Goal: Information Seeking & Learning: Find specific fact

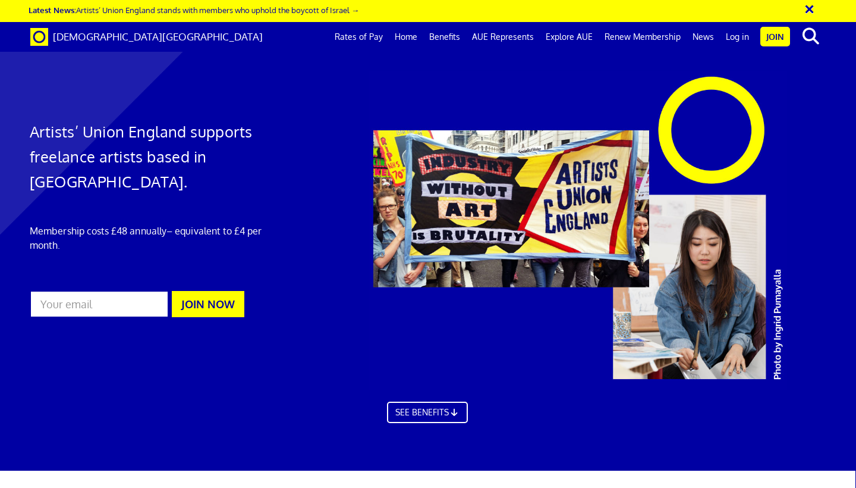
scroll to position [0, 1]
click at [367, 36] on link "Rates of Pay" at bounding box center [359, 37] width 60 height 30
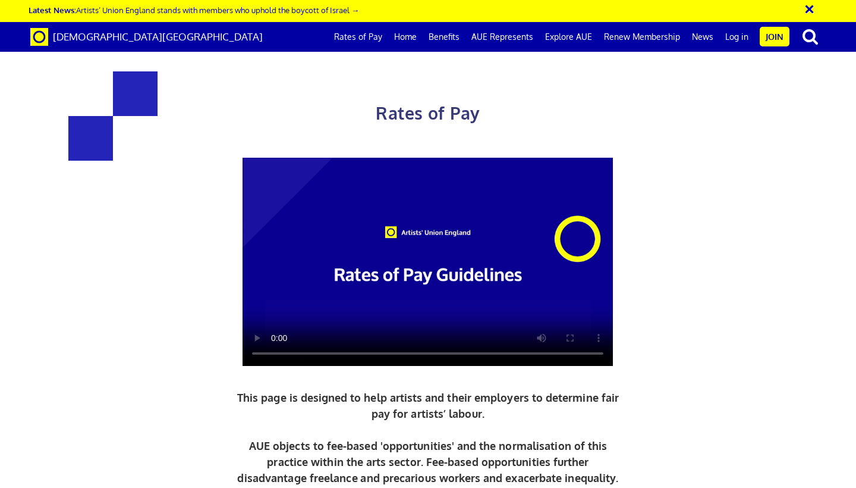
scroll to position [434, 0]
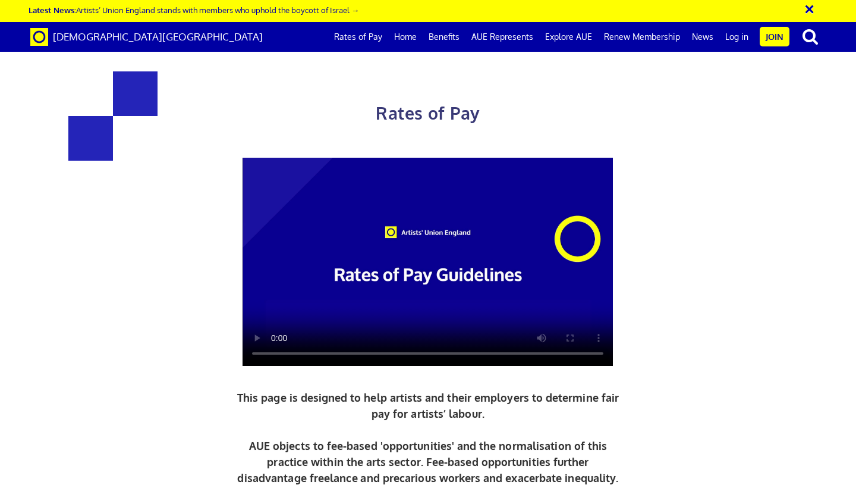
scroll to position [1356, 0]
drag, startPoint x: 248, startPoint y: 346, endPoint x: 220, endPoint y: 345, distance: 27.9
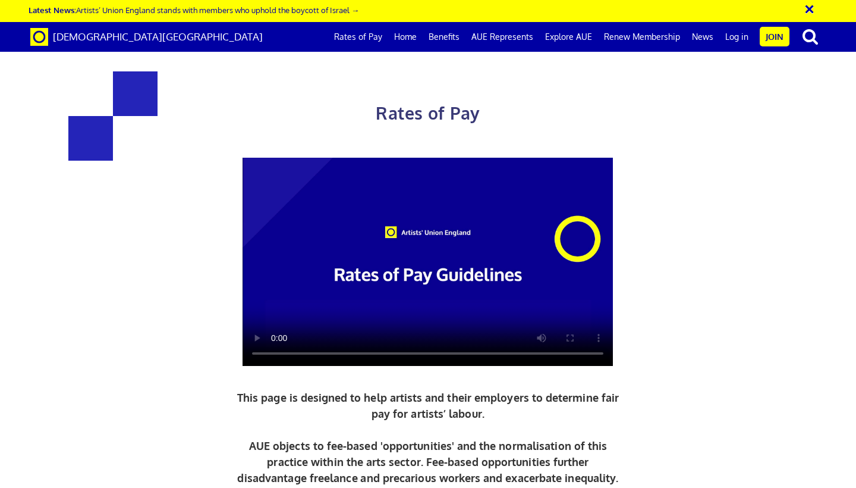
copy span "192.79"
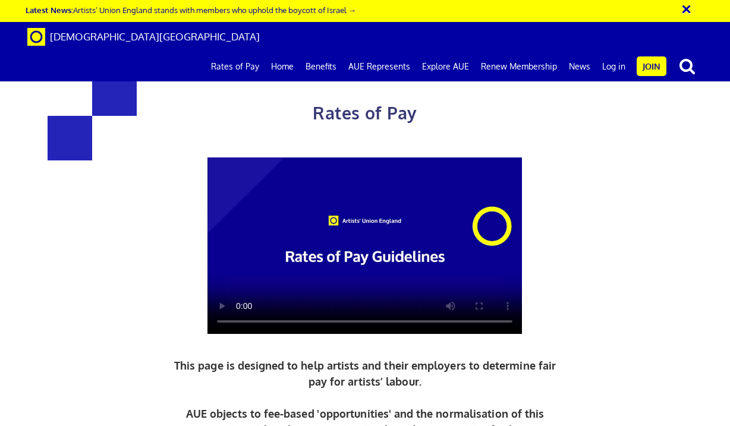
scroll to position [1354, 0]
drag, startPoint x: 215, startPoint y: 331, endPoint x: 188, endPoint y: 331, distance: 26.2
copy span "106.03"
